Goal: Check status: Check status

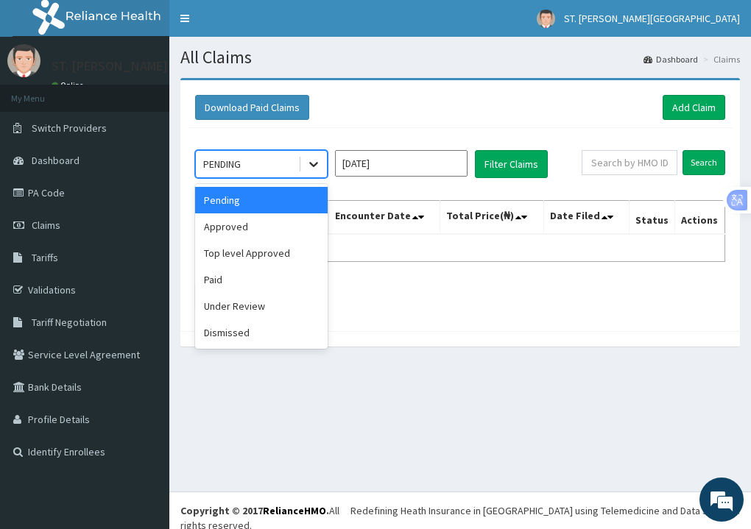
click at [311, 162] on icon at bounding box center [313, 164] width 15 height 15
click at [228, 284] on div "Paid" at bounding box center [261, 280] width 133 height 27
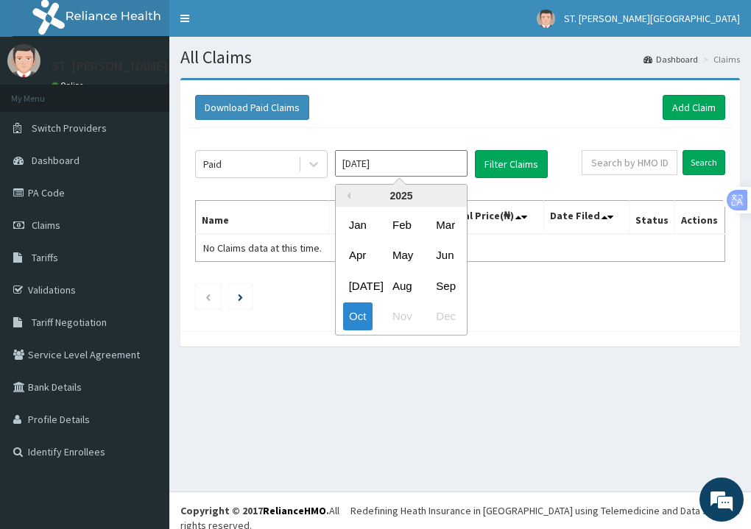
click at [407, 165] on input "[DATE]" at bounding box center [401, 163] width 133 height 27
click at [359, 289] on div "[DATE]" at bounding box center [357, 285] width 29 height 27
type input "[DATE]"
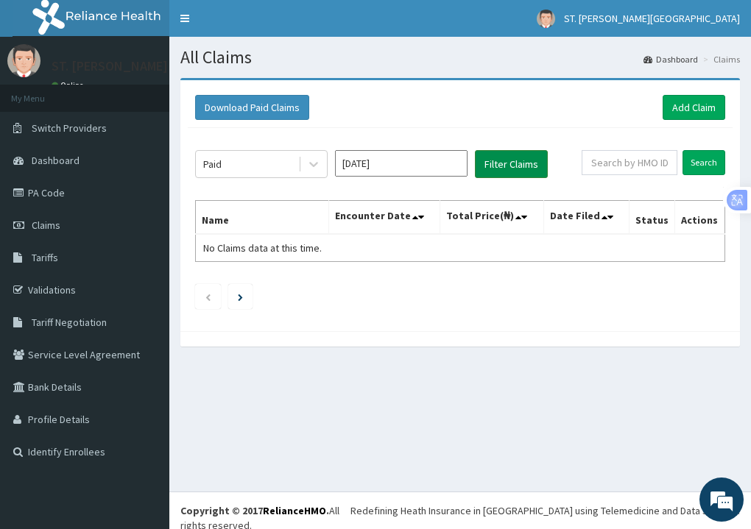
click at [506, 164] on button "Filter Claims" at bounding box center [511, 164] width 73 height 28
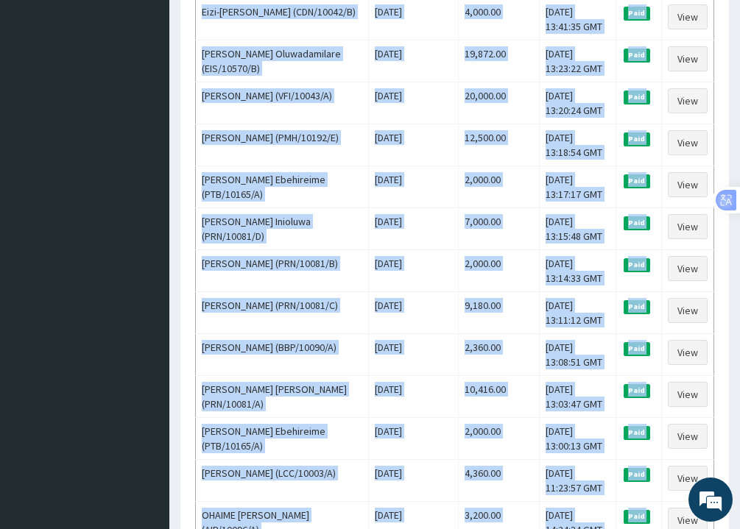
scroll to position [1631, 0]
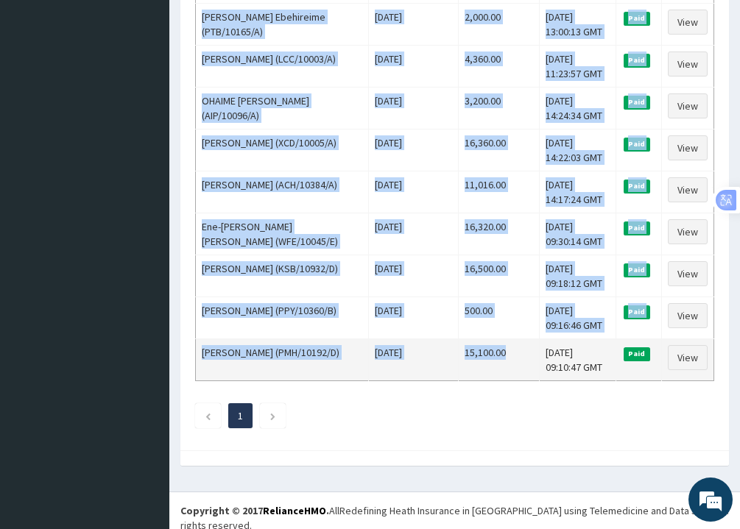
drag, startPoint x: 202, startPoint y: 262, endPoint x: 493, endPoint y: 352, distance: 305.2
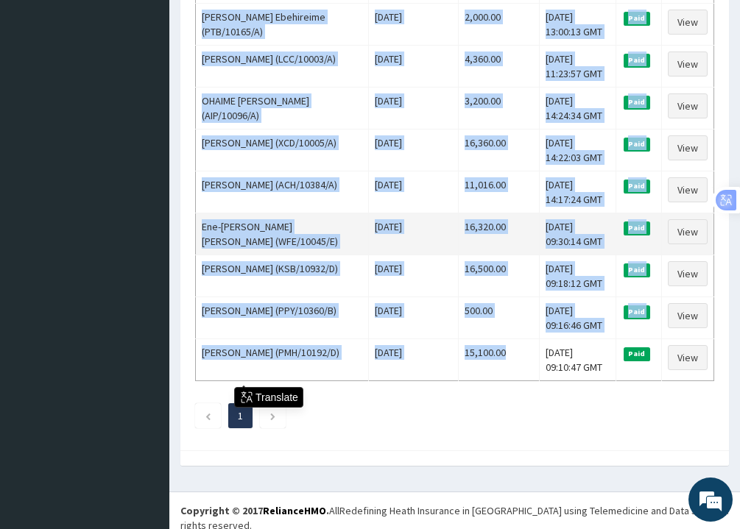
copy tbody "[PERSON_NAME] (AEL/10140/A) [DATE] 23,820.00 [DATE] 15:28:04 GMT Paid View Ajap…"
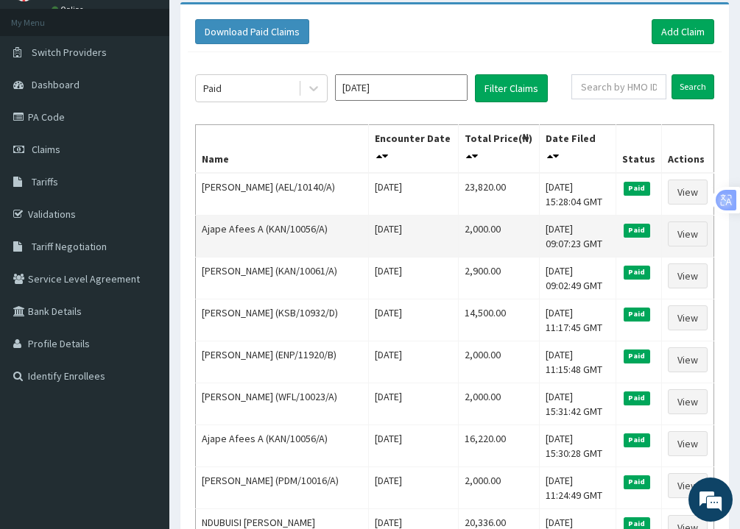
scroll to position [0, 0]
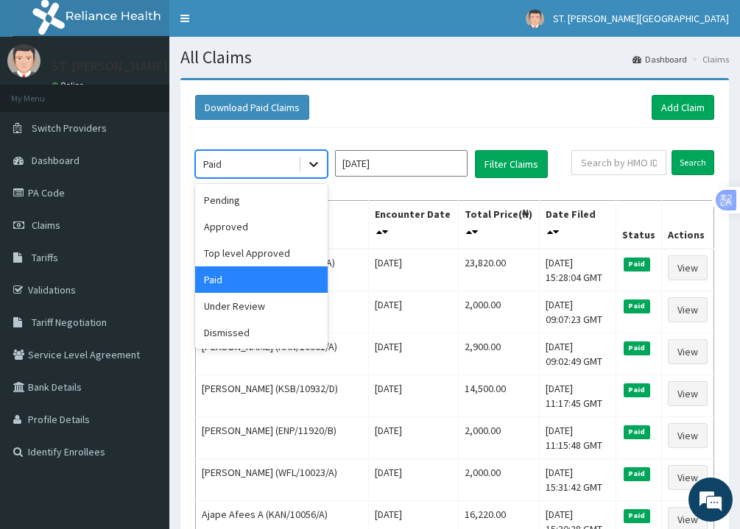
click at [314, 164] on icon at bounding box center [313, 164] width 15 height 15
click at [253, 306] on div "Under Review" at bounding box center [261, 306] width 133 height 27
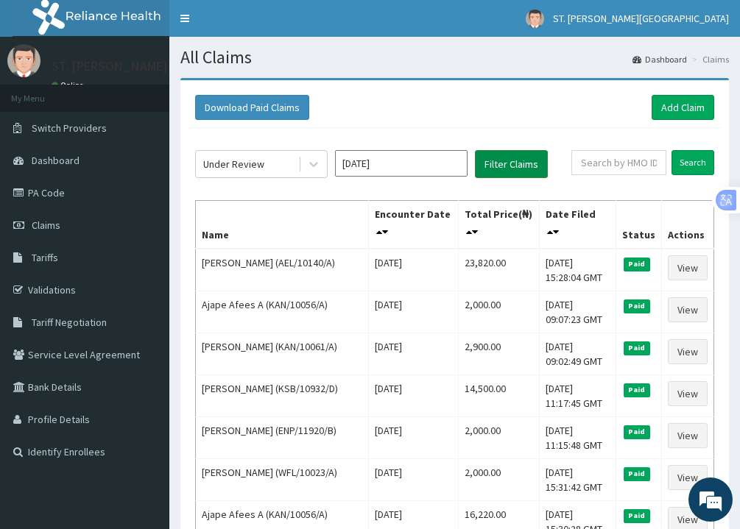
click at [510, 161] on button "Filter Claims" at bounding box center [511, 164] width 73 height 28
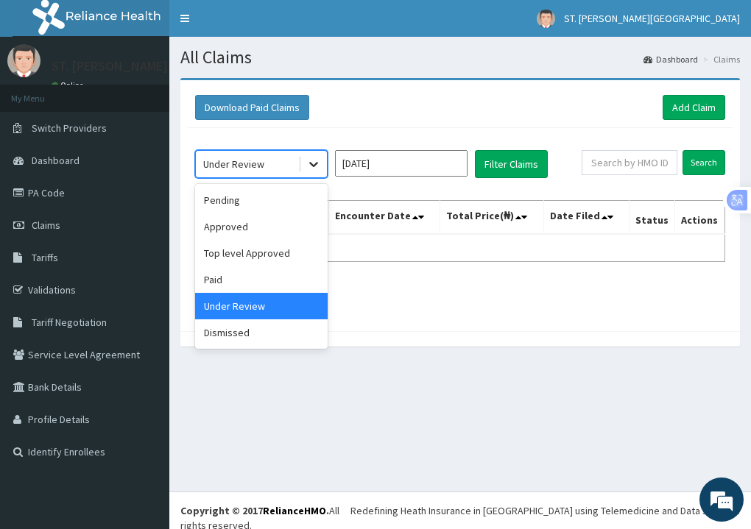
click at [313, 163] on icon at bounding box center [313, 164] width 15 height 15
click at [270, 207] on div "Pending" at bounding box center [261, 200] width 133 height 27
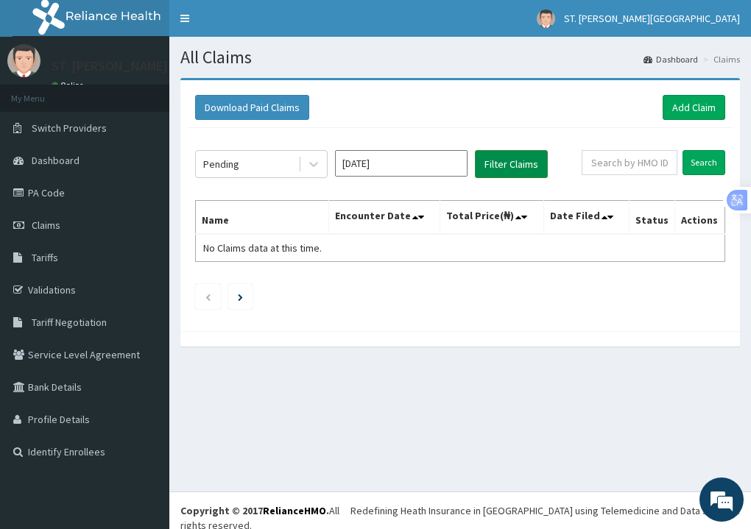
click at [504, 166] on button "Filter Claims" at bounding box center [511, 164] width 73 height 28
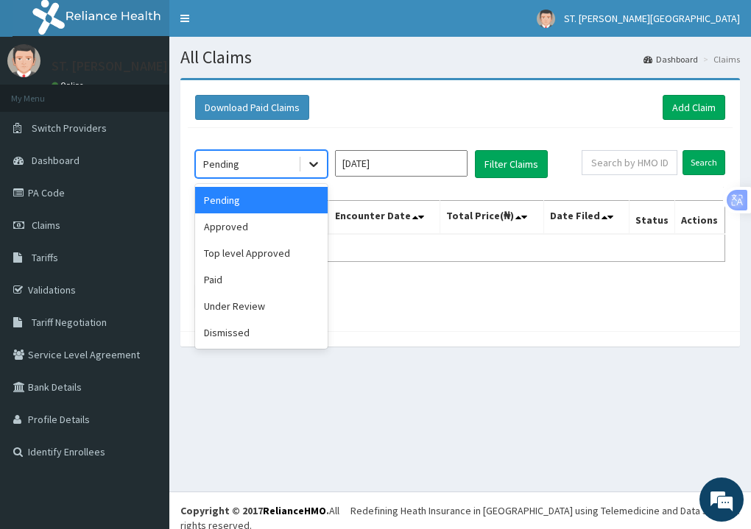
click at [314, 161] on icon at bounding box center [313, 164] width 15 height 15
click at [273, 230] on div "Approved" at bounding box center [261, 227] width 133 height 27
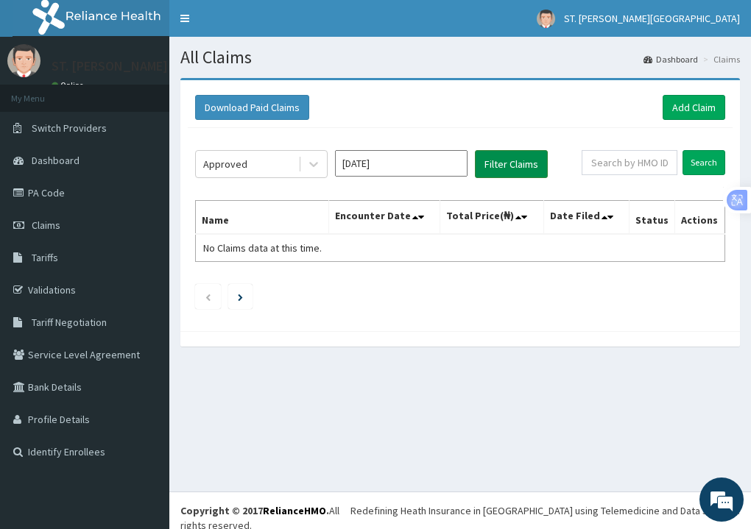
click at [500, 169] on button "Filter Claims" at bounding box center [511, 164] width 73 height 28
click at [317, 166] on icon at bounding box center [313, 164] width 15 height 15
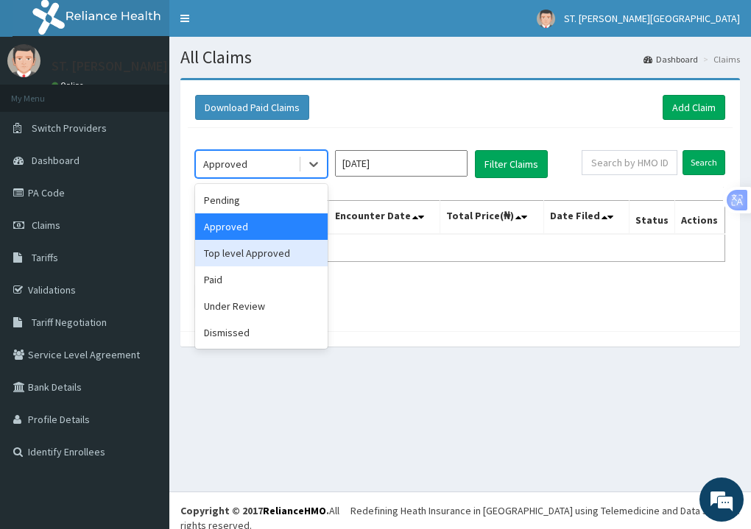
click at [282, 250] on div "Top level Approved" at bounding box center [261, 253] width 133 height 27
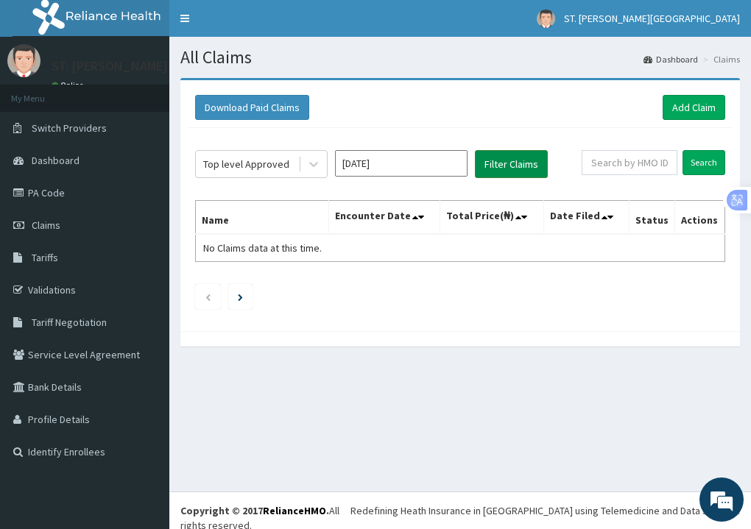
click at [495, 166] on button "Filter Claims" at bounding box center [511, 164] width 73 height 28
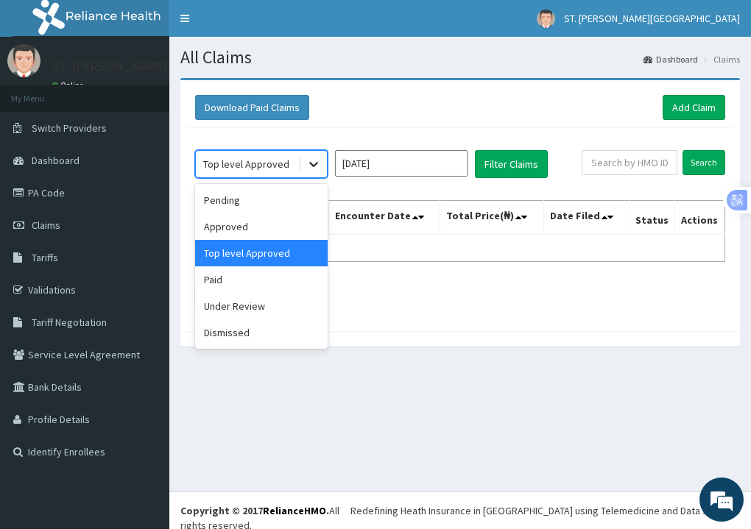
click at [316, 163] on icon at bounding box center [313, 164] width 15 height 15
click at [270, 335] on div "Dismissed" at bounding box center [261, 333] width 133 height 27
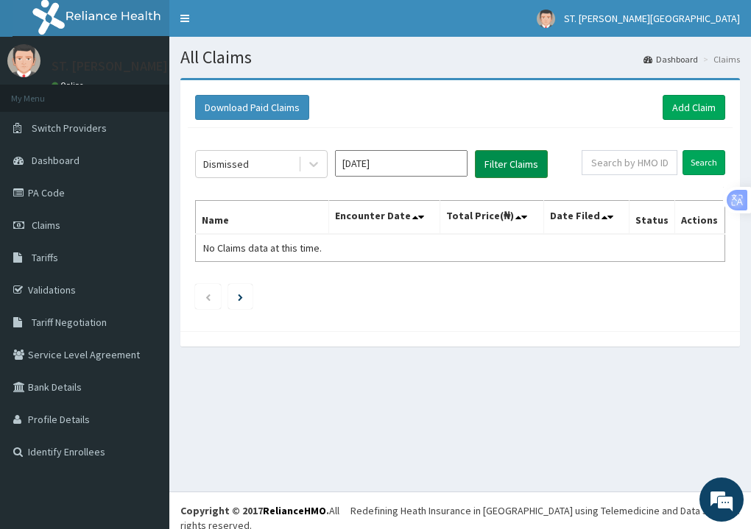
click at [496, 167] on button "Filter Claims" at bounding box center [511, 164] width 73 height 28
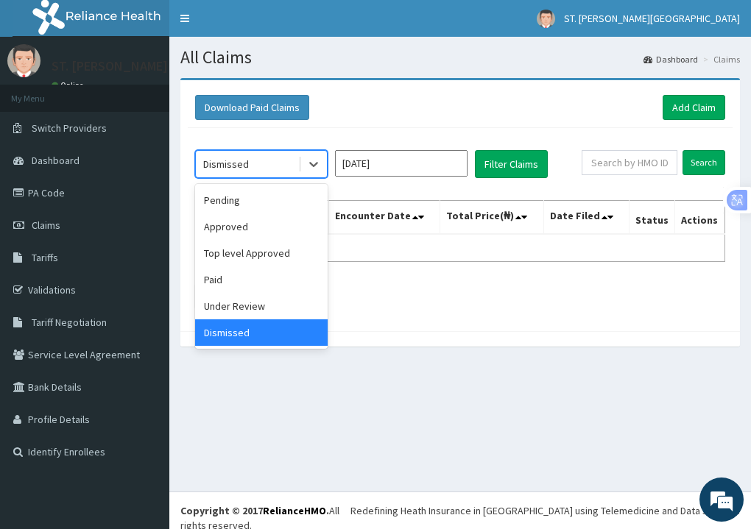
click at [294, 170] on div "Dismissed" at bounding box center [247, 164] width 102 height 24
click at [259, 281] on div "Paid" at bounding box center [261, 280] width 133 height 27
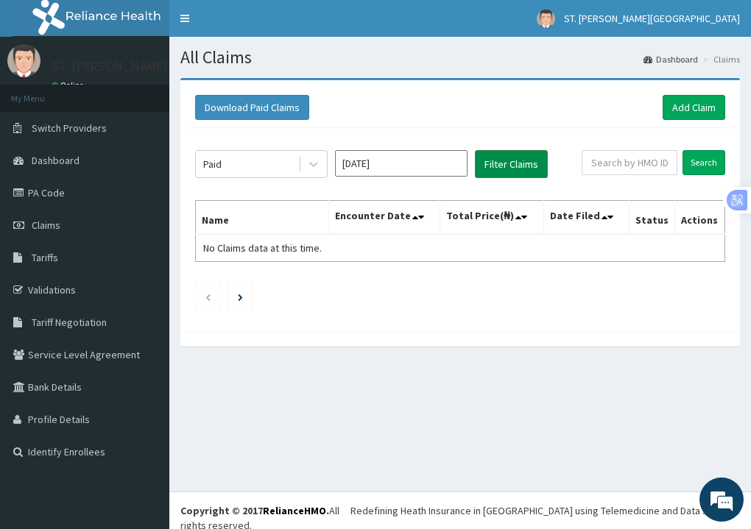
click at [503, 157] on button "Filter Claims" at bounding box center [511, 164] width 73 height 28
